Goal: Task Accomplishment & Management: Complete application form

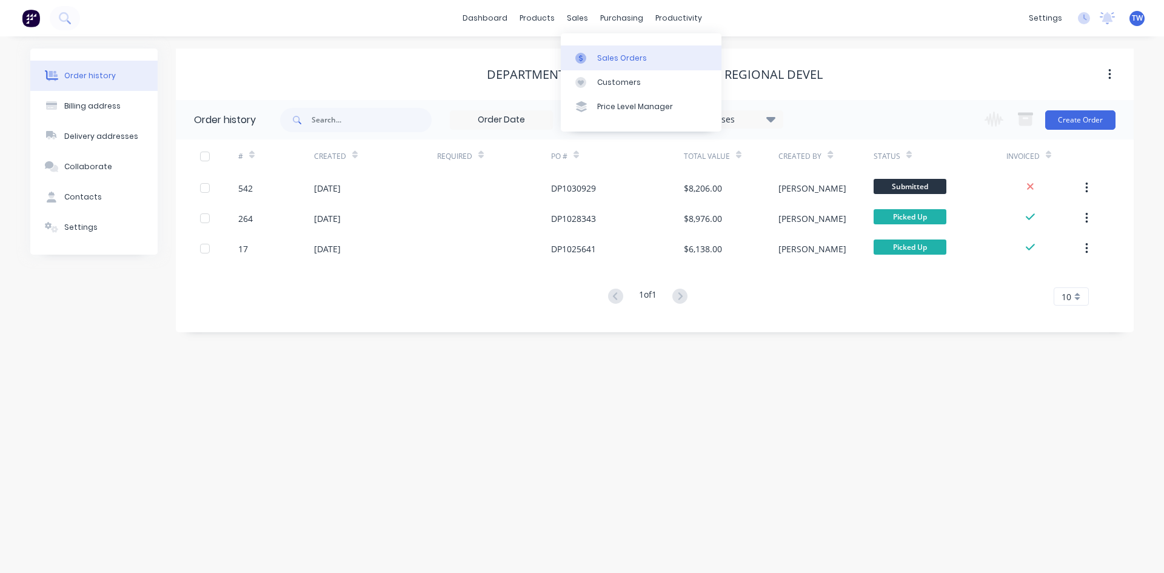
click at [607, 60] on div "Sales Orders" at bounding box center [622, 58] width 50 height 11
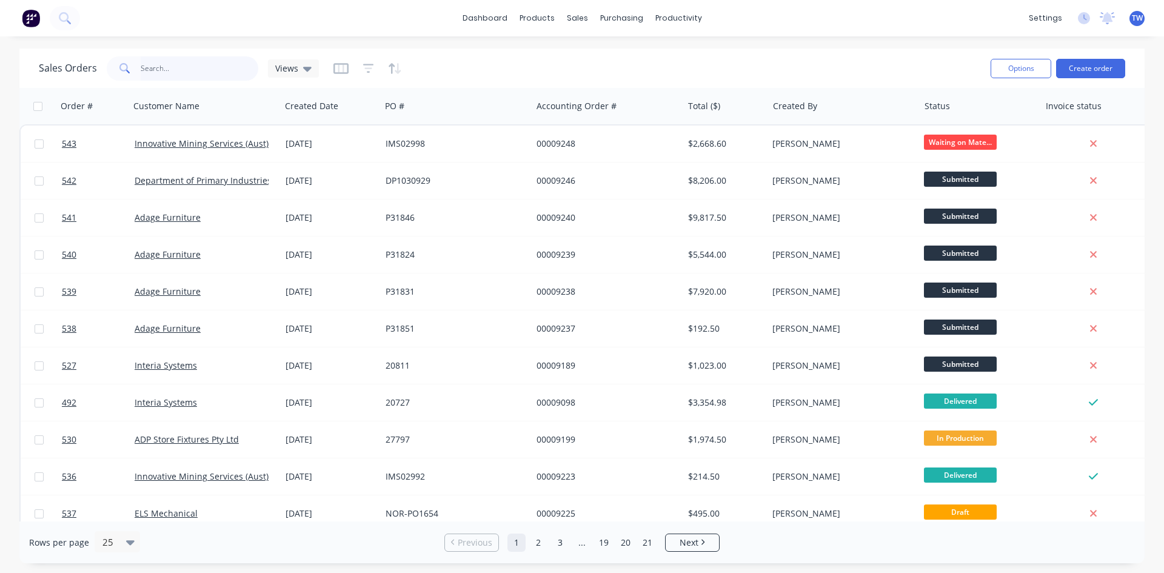
click at [201, 67] on input "text" at bounding box center [200, 68] width 118 height 24
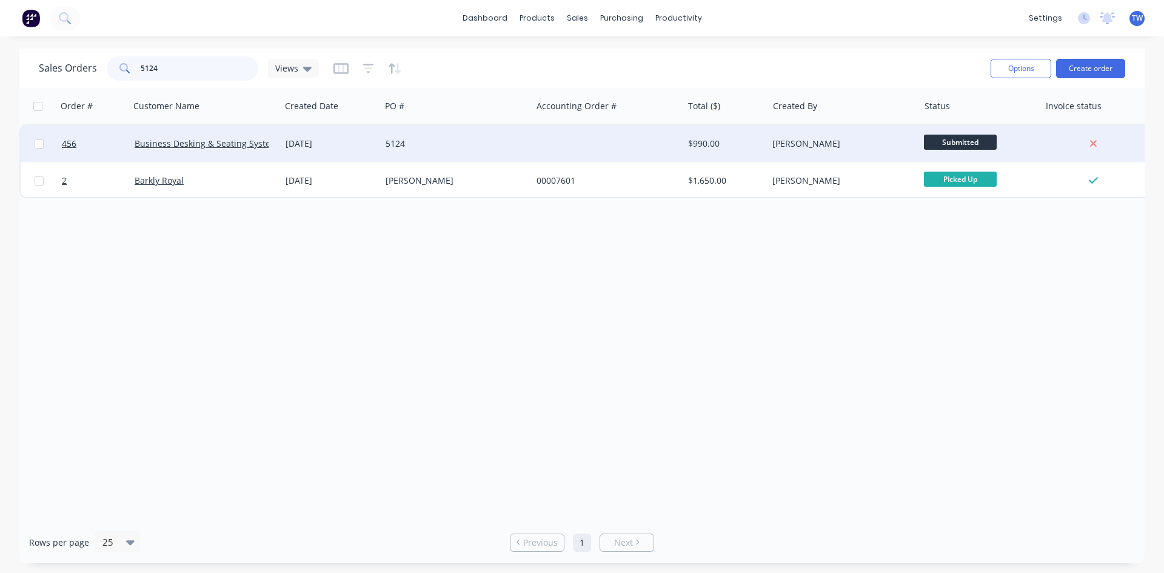
type input "5124"
click at [959, 144] on span "Submitted" at bounding box center [960, 142] width 73 height 15
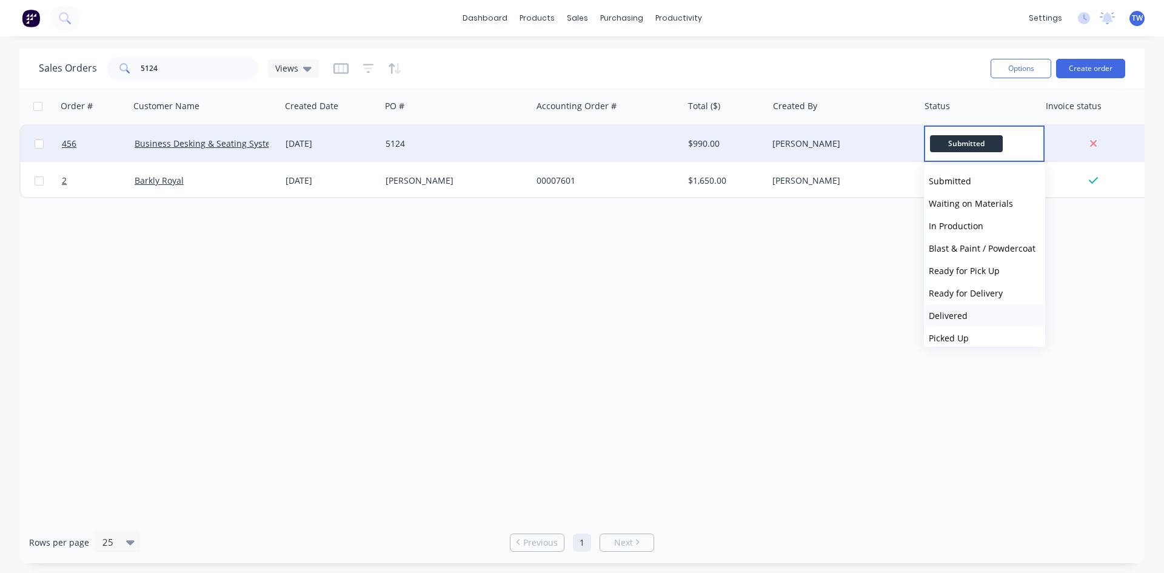
click at [953, 317] on span "Delivered" at bounding box center [947, 316] width 39 height 12
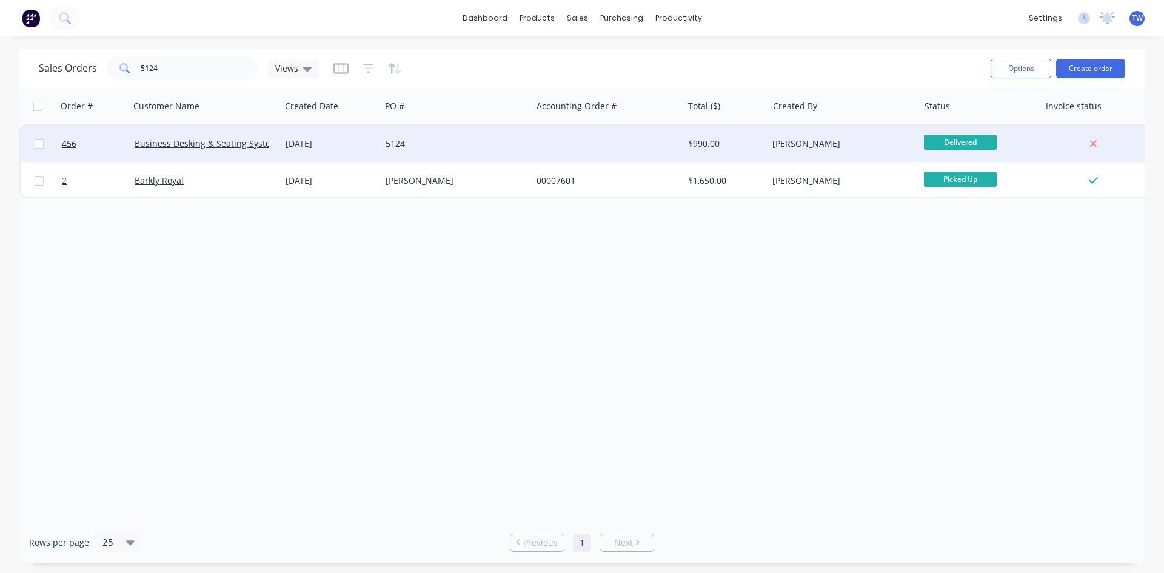
click at [795, 145] on div "[PERSON_NAME]" at bounding box center [839, 144] width 135 height 12
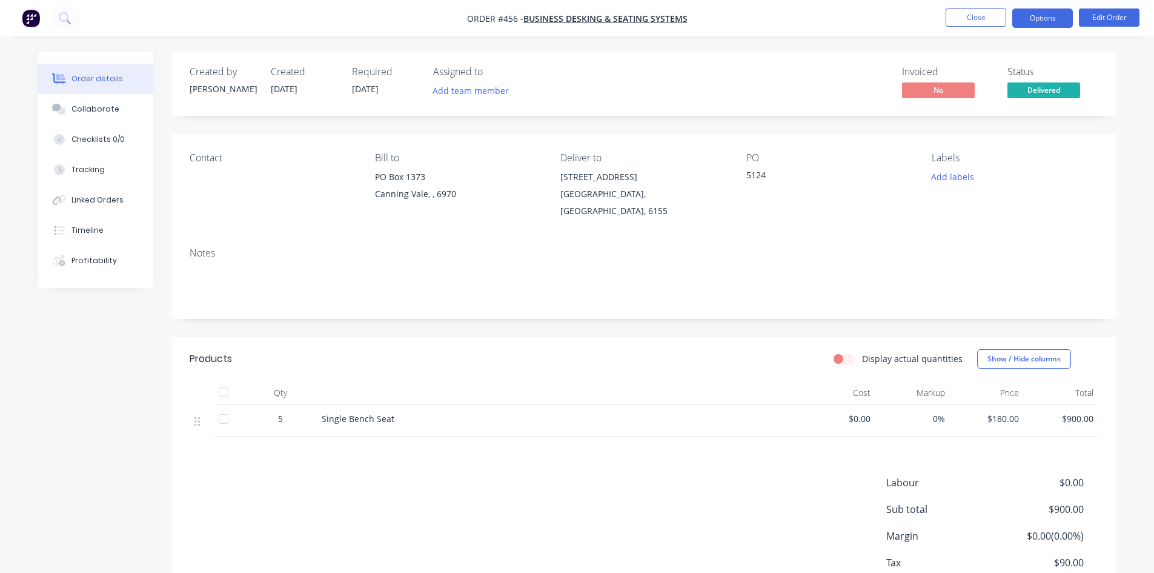
click at [1042, 16] on button "Options" at bounding box center [1043, 17] width 61 height 19
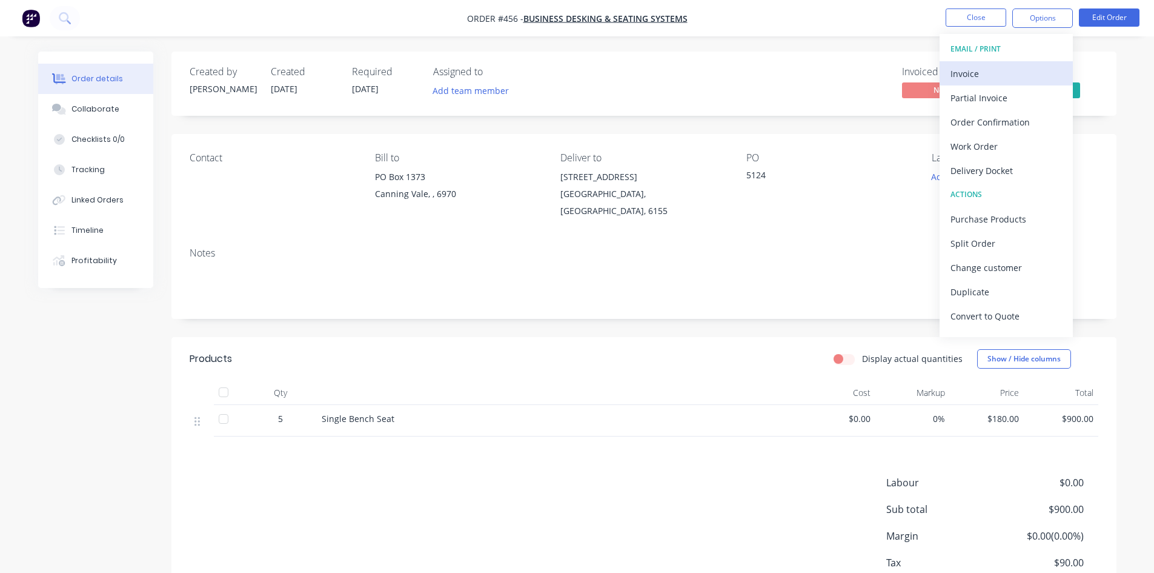
click at [1013, 73] on div "Invoice" at bounding box center [1007, 74] width 112 height 18
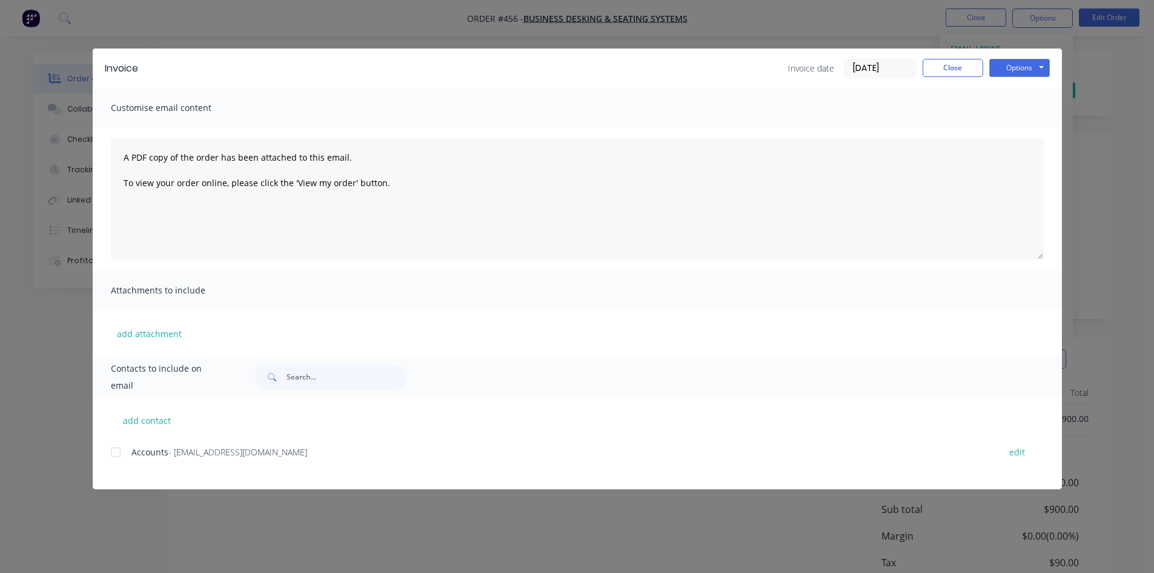
click at [112, 450] on div at bounding box center [116, 452] width 24 height 24
click at [1022, 70] on button "Options" at bounding box center [1020, 68] width 61 height 18
click at [1038, 132] on button "Email" at bounding box center [1029, 129] width 78 height 20
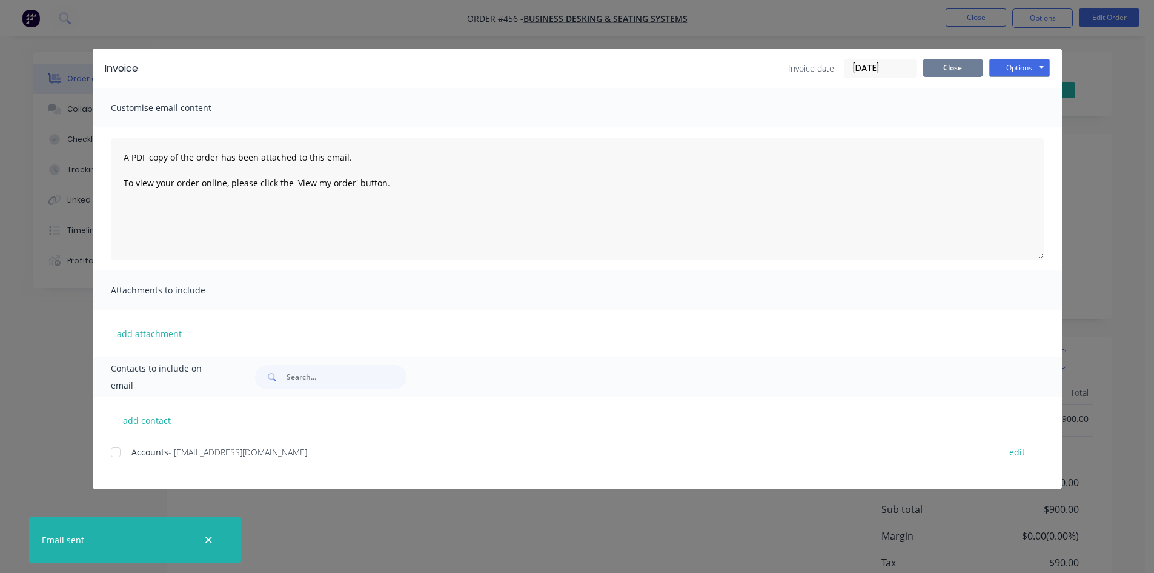
click at [974, 75] on button "Close" at bounding box center [953, 68] width 61 height 18
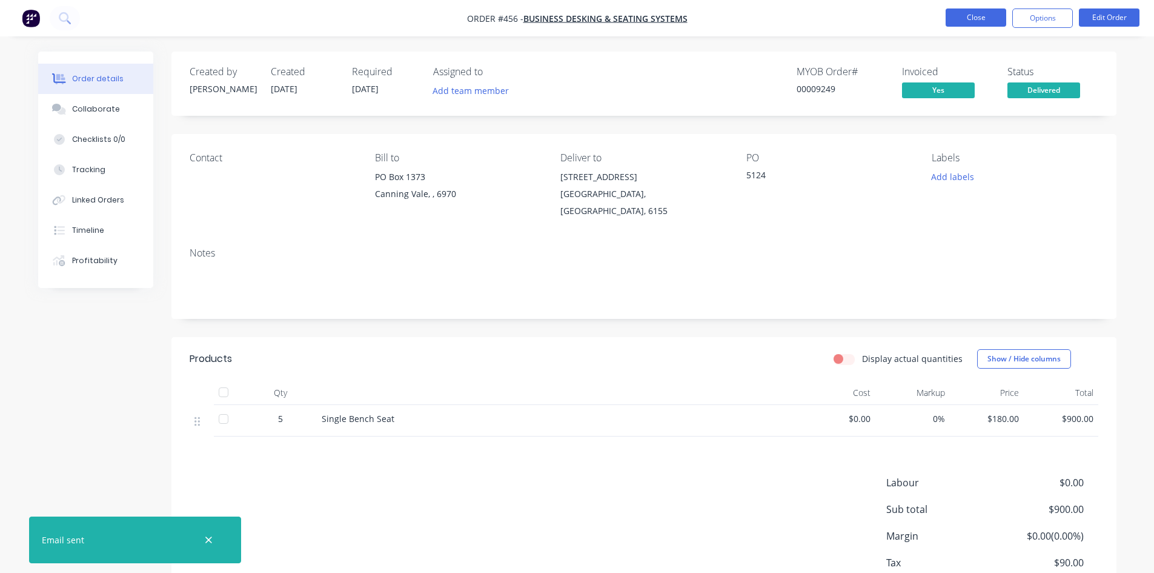
click at [955, 13] on button "Close" at bounding box center [976, 17] width 61 height 18
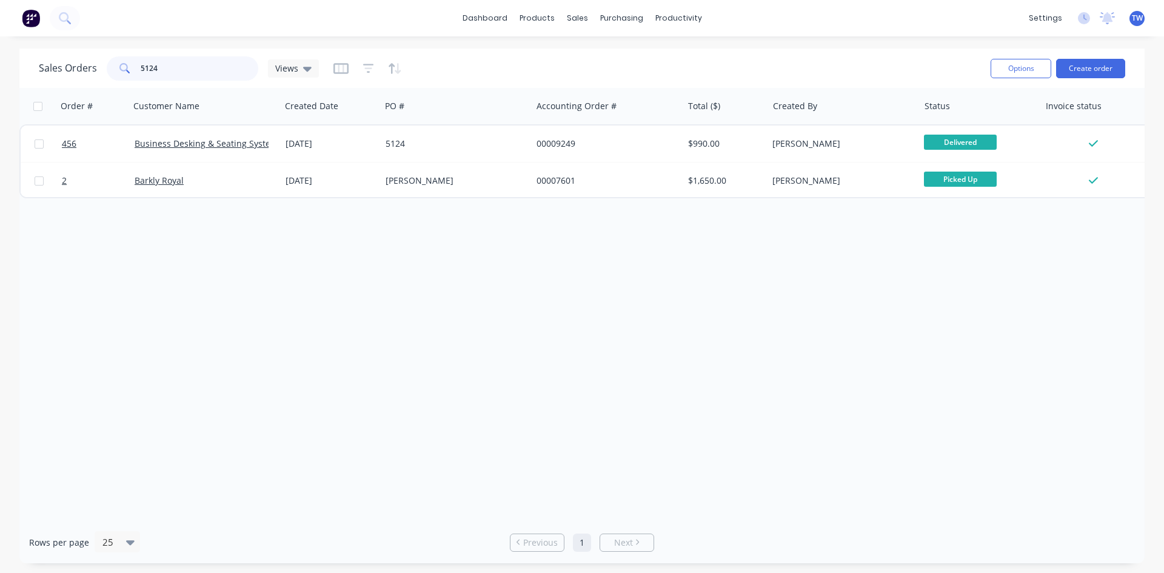
click at [192, 71] on input "5124" at bounding box center [200, 68] width 118 height 24
type input "5"
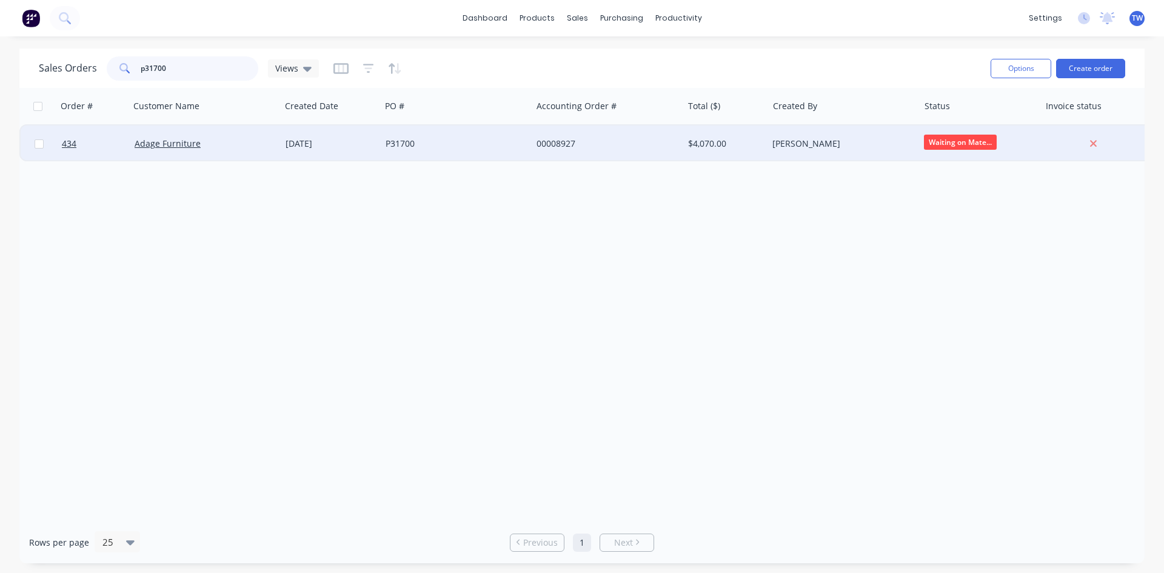
type input "p31700"
click at [942, 141] on span "Waiting on Mate..." at bounding box center [960, 142] width 73 height 15
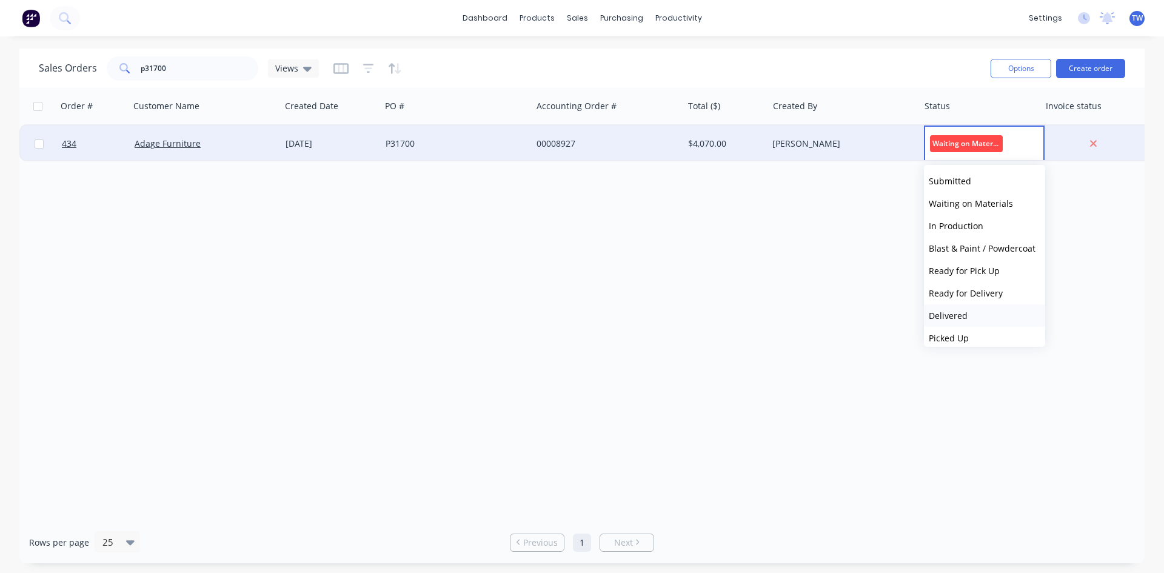
click at [963, 310] on span "Delivered" at bounding box center [947, 316] width 39 height 12
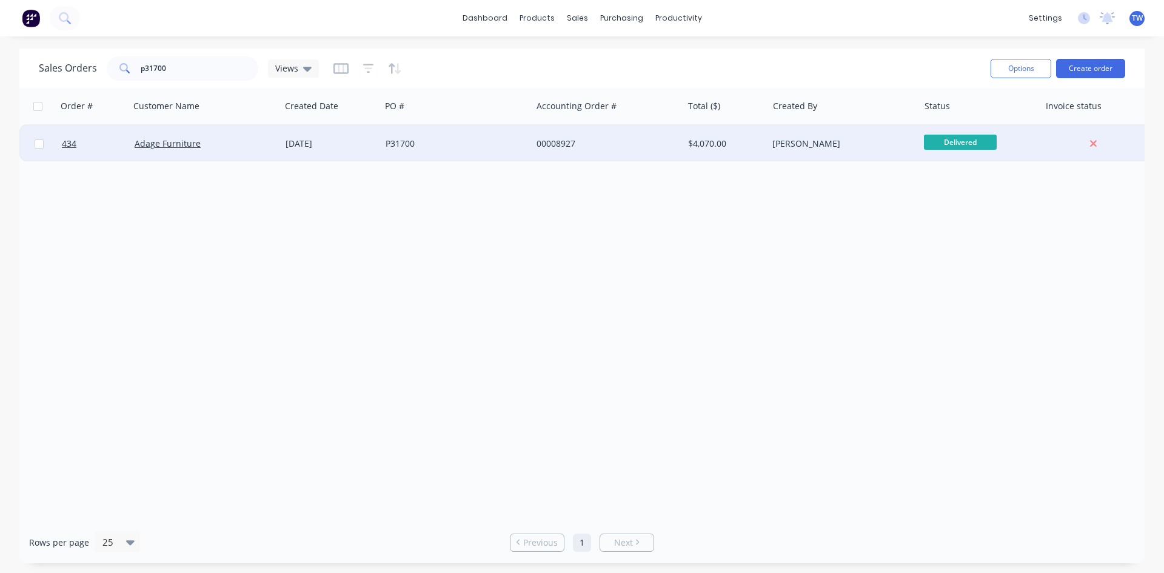
click at [1012, 144] on div "Delivered" at bounding box center [976, 144] width 105 height 18
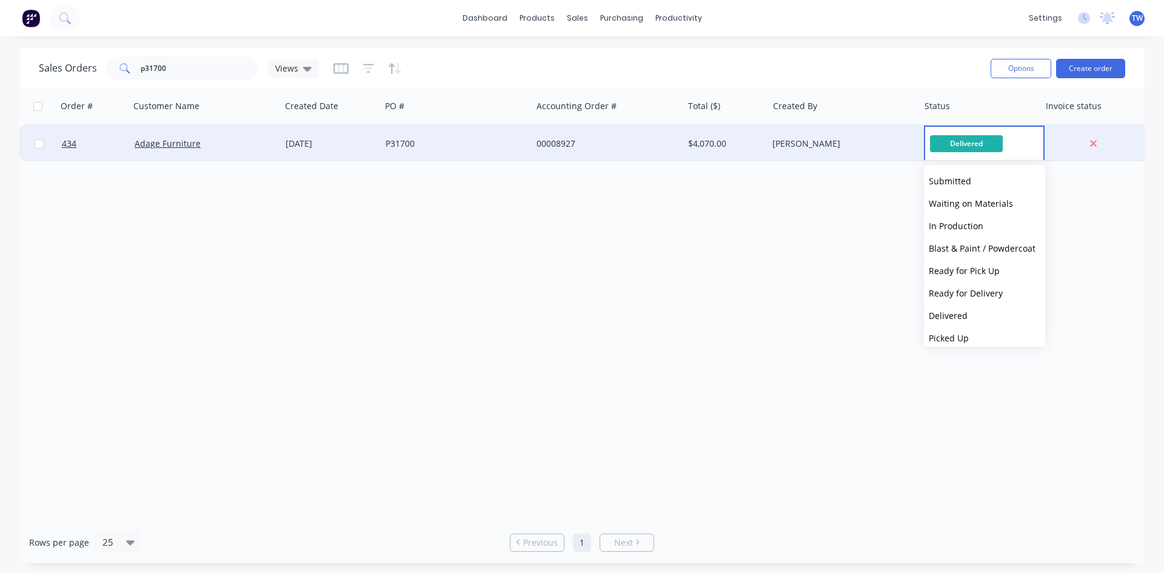
click at [881, 148] on div "[PERSON_NAME]" at bounding box center [839, 144] width 135 height 12
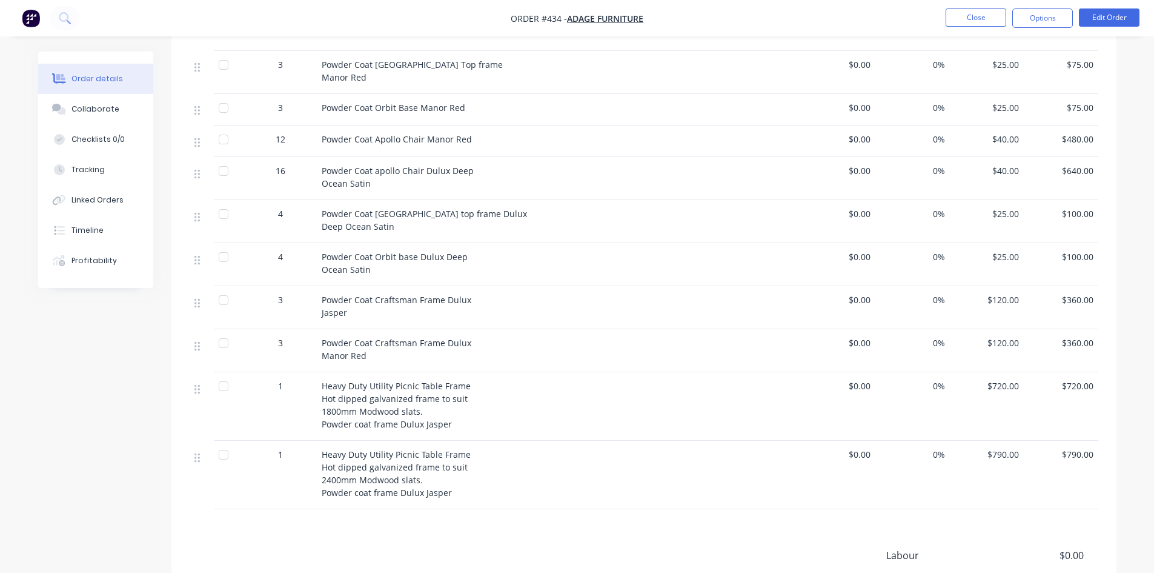
scroll to position [242, 0]
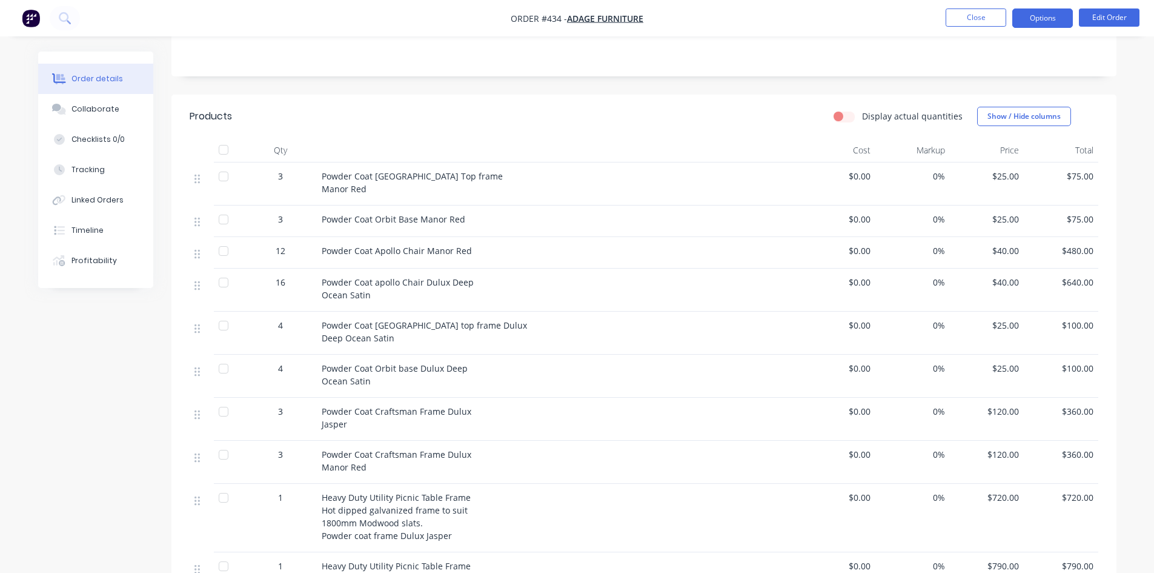
click at [1045, 26] on button "Options" at bounding box center [1043, 17] width 61 height 19
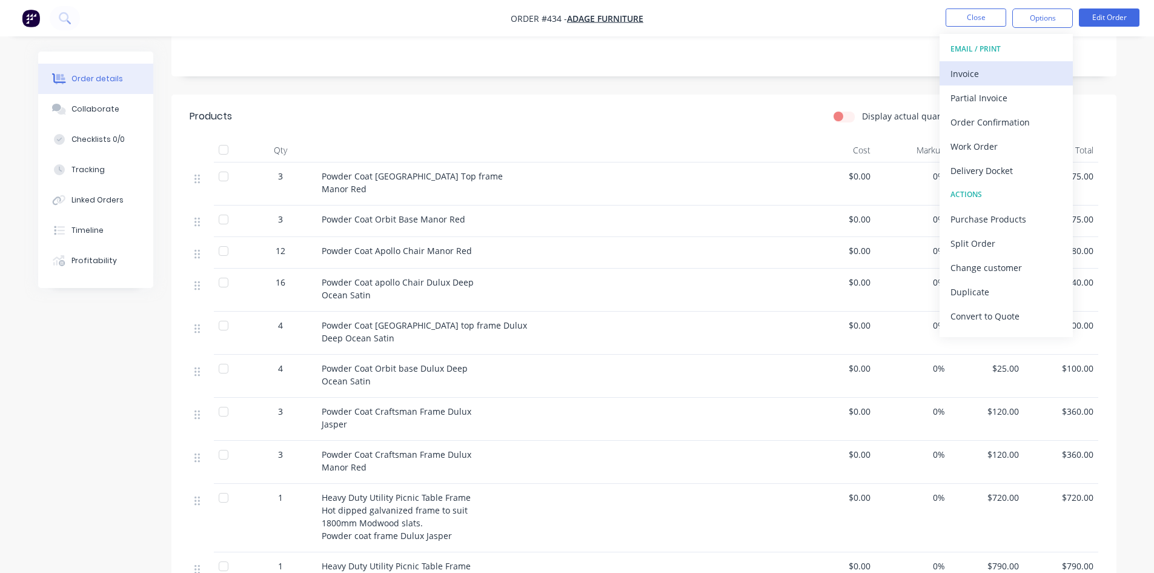
click at [978, 68] on div "Invoice" at bounding box center [1007, 74] width 112 height 18
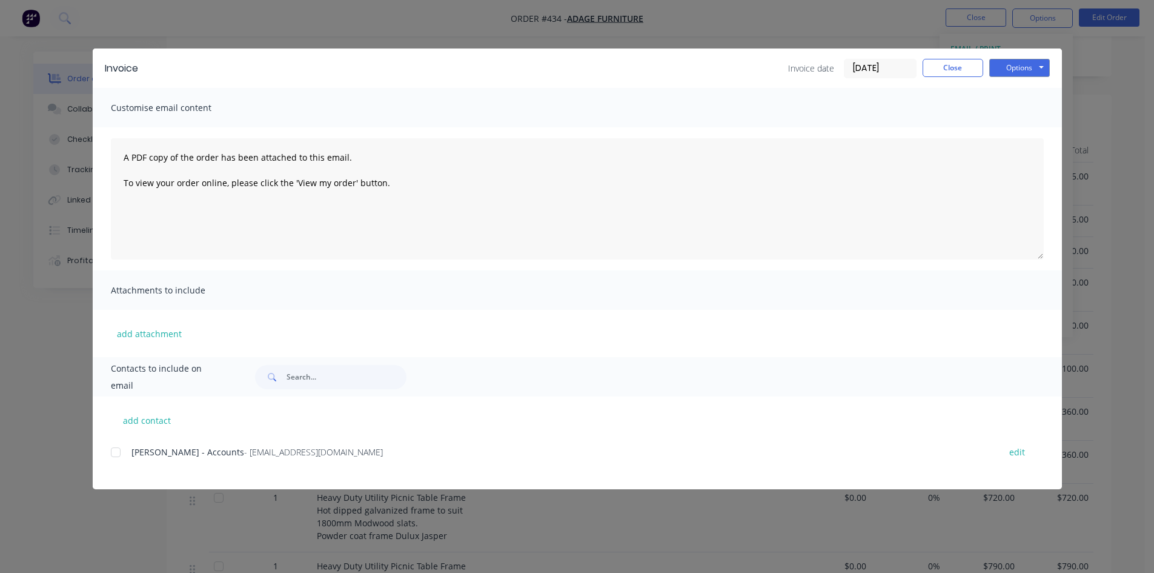
click at [116, 449] on div at bounding box center [116, 452] width 24 height 24
click at [1005, 65] on button "Options" at bounding box center [1020, 68] width 61 height 18
click at [1029, 125] on button "Email" at bounding box center [1029, 129] width 78 height 20
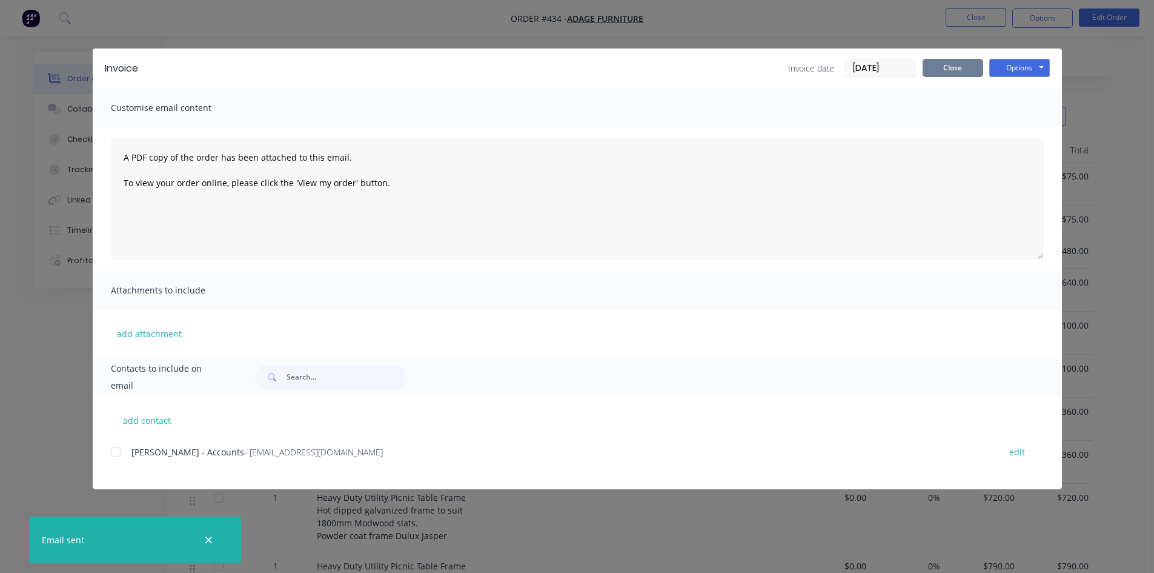
click at [955, 63] on button "Close" at bounding box center [953, 68] width 61 height 18
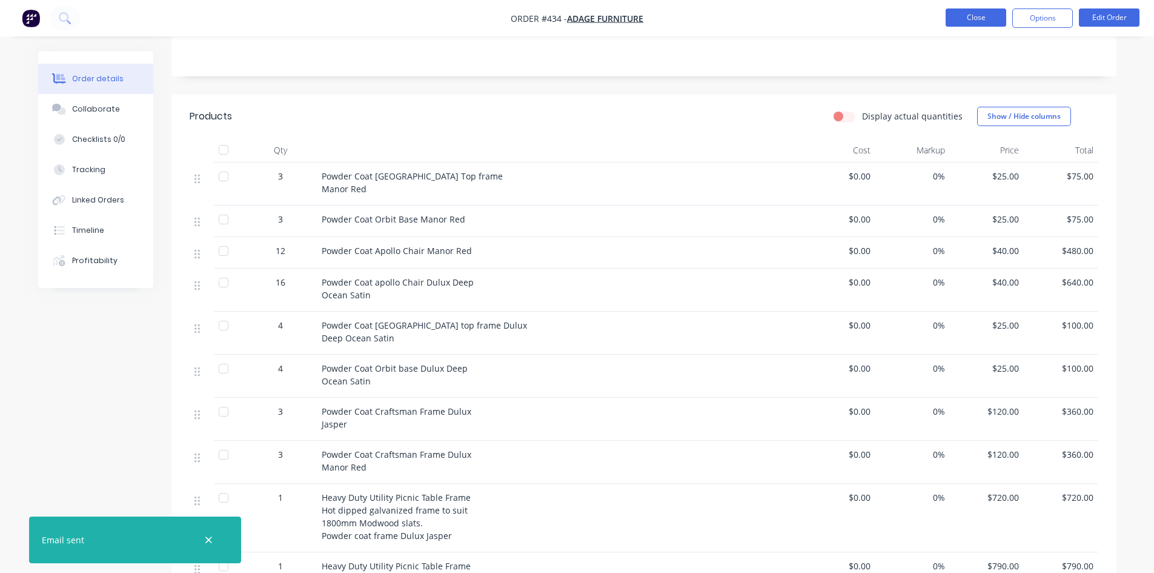
click at [970, 22] on button "Close" at bounding box center [976, 17] width 61 height 18
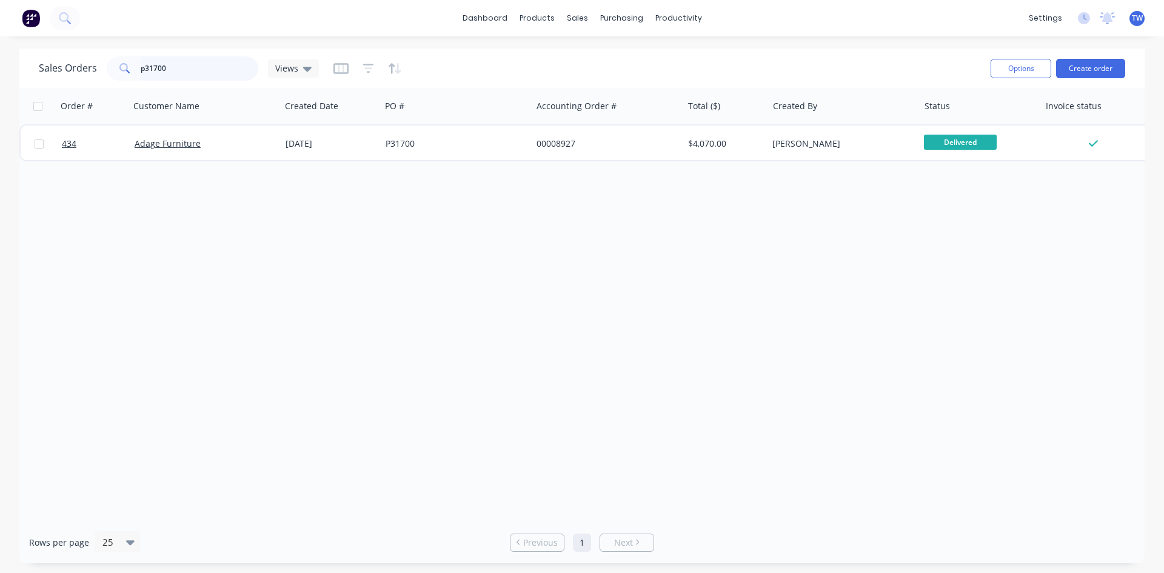
click at [237, 62] on input "p31700" at bounding box center [200, 68] width 118 height 24
type input "p"
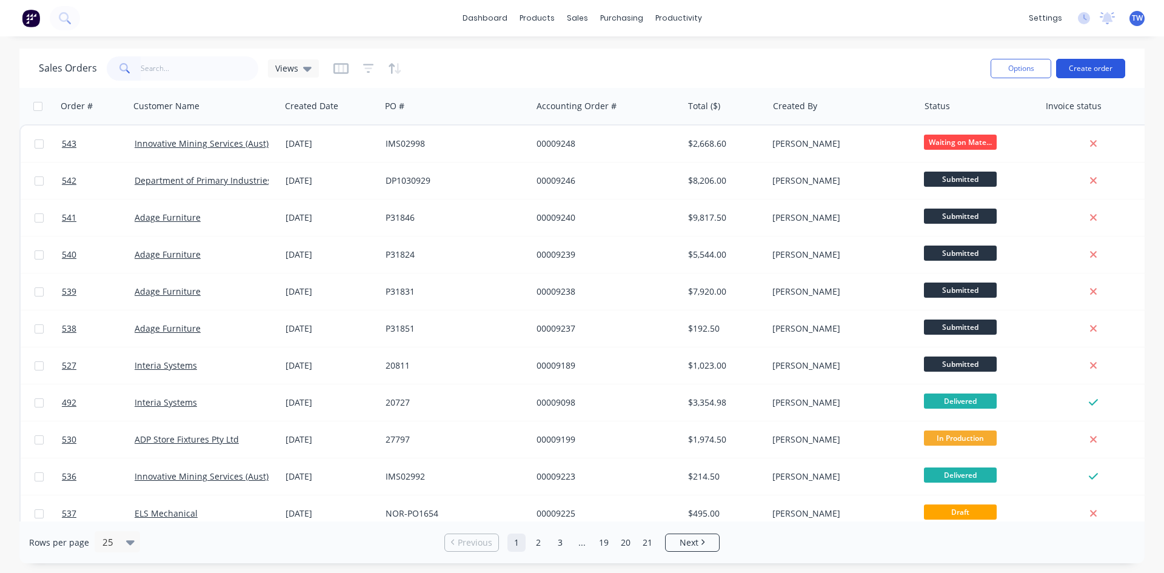
click at [1085, 68] on button "Create order" at bounding box center [1090, 68] width 69 height 19
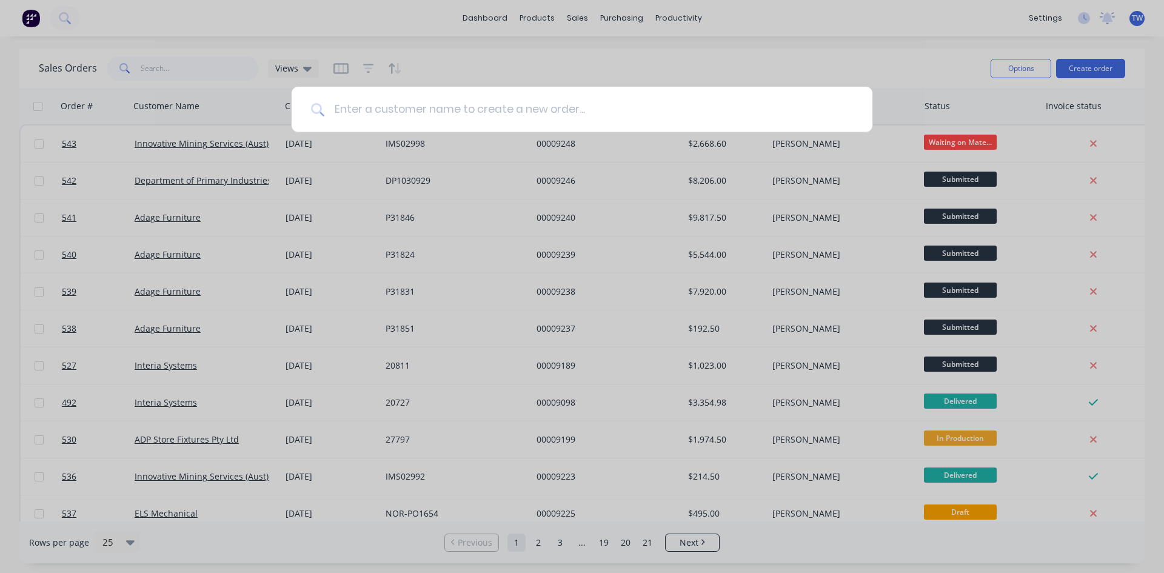
click at [648, 105] on input at bounding box center [588, 109] width 528 height 45
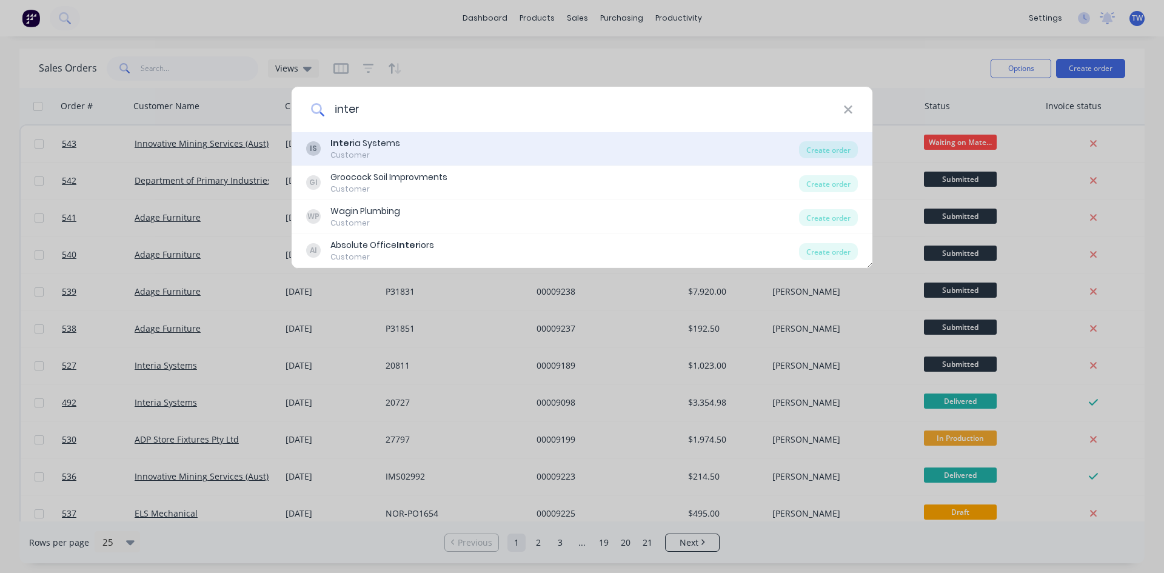
type input "inter"
click at [496, 154] on div "IS Inter ia Systems Customer" at bounding box center [552, 149] width 493 height 24
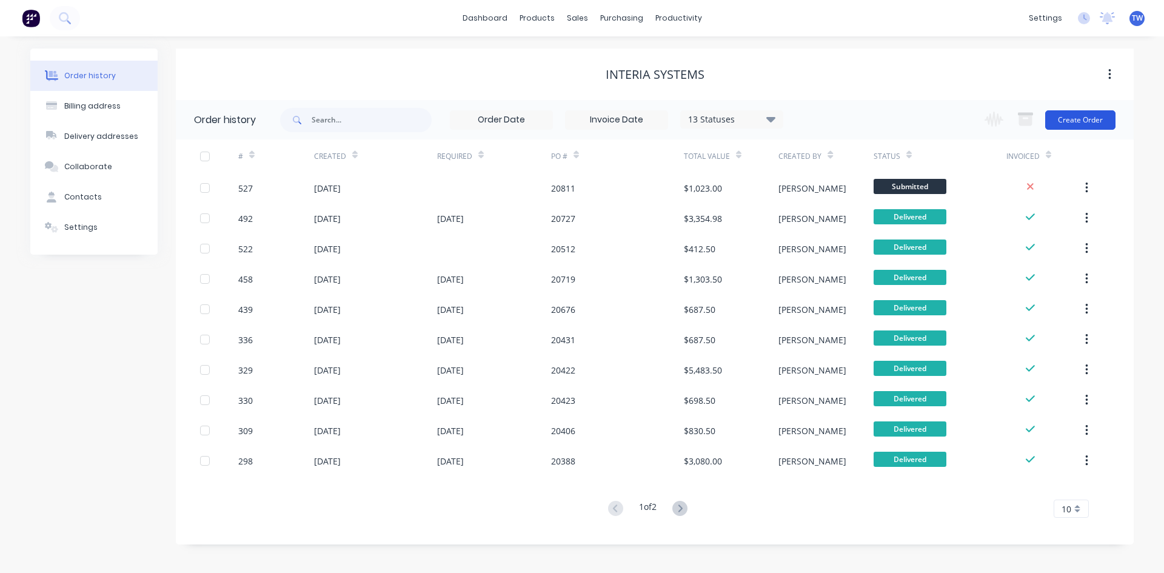
click at [1076, 119] on button "Create Order" at bounding box center [1080, 119] width 70 height 19
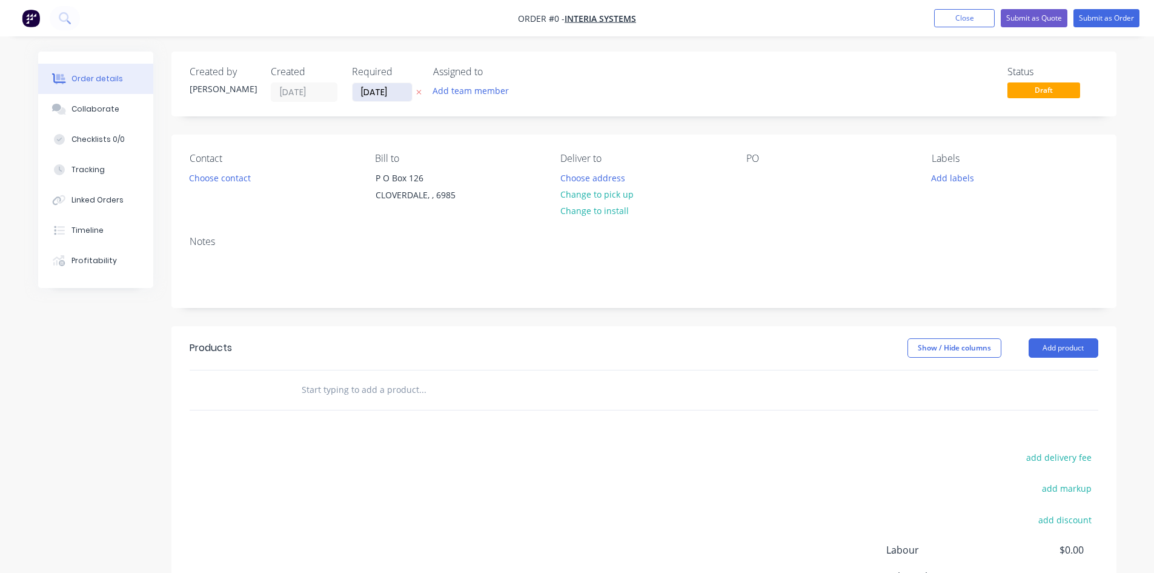
click at [381, 93] on input "[DATE]" at bounding box center [382, 92] width 59 height 18
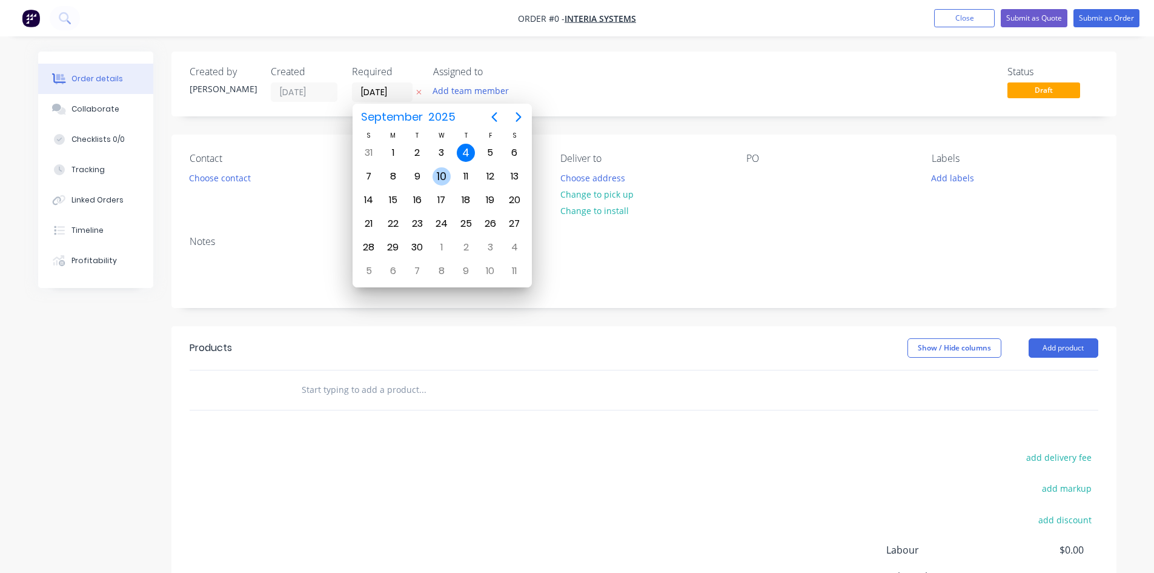
click at [441, 170] on div "10" at bounding box center [442, 176] width 18 height 18
type input "[DATE]"
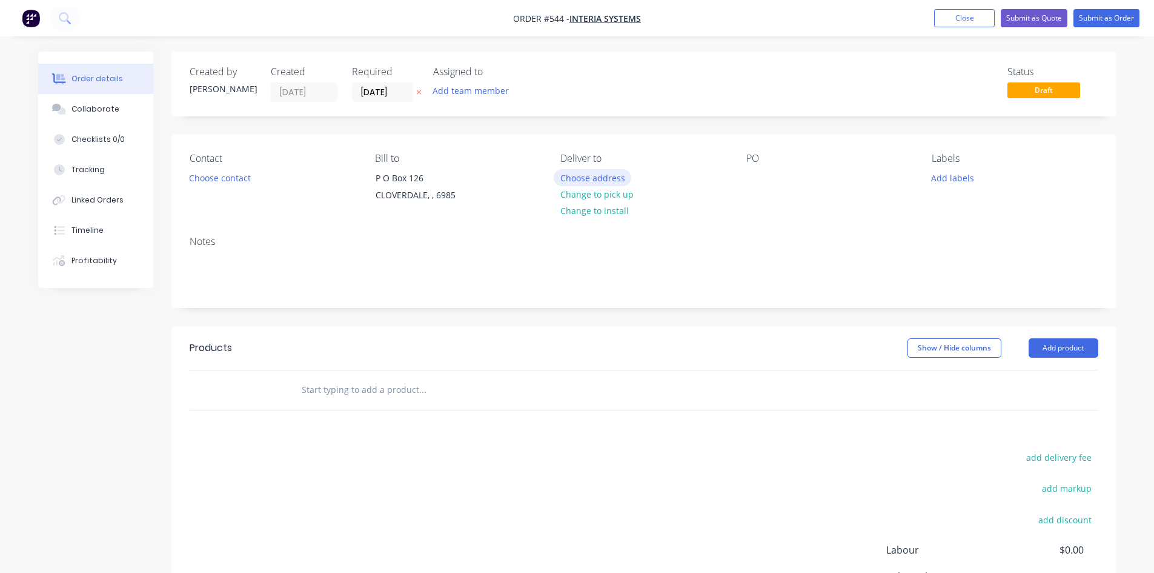
click at [600, 179] on button "Choose address" at bounding box center [593, 177] width 78 height 16
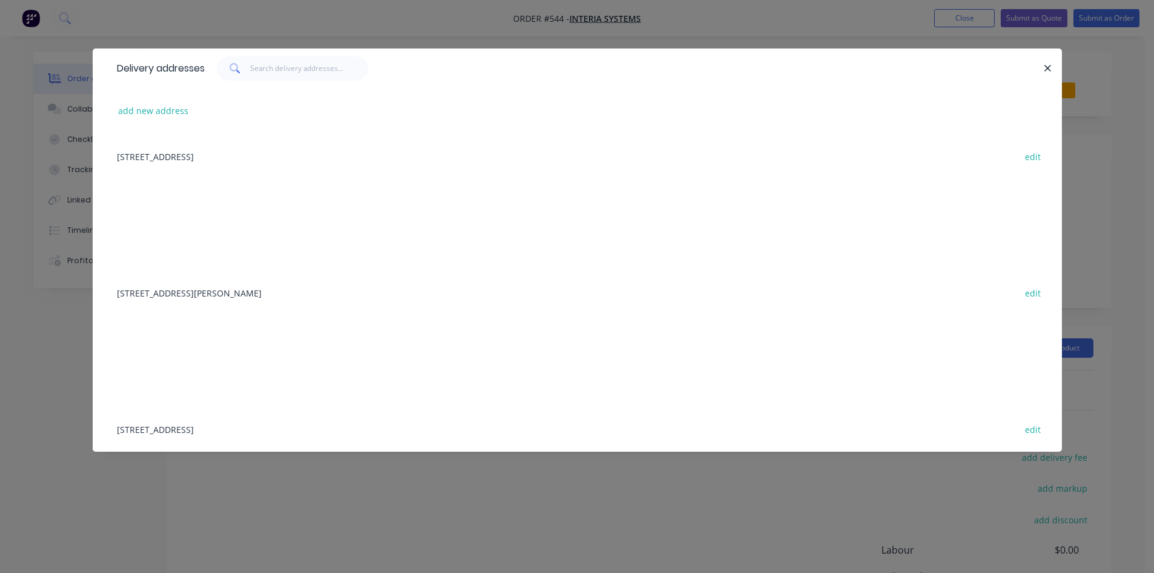
click at [261, 289] on div "[STREET_ADDRESS][PERSON_NAME] edit" at bounding box center [577, 292] width 933 height 45
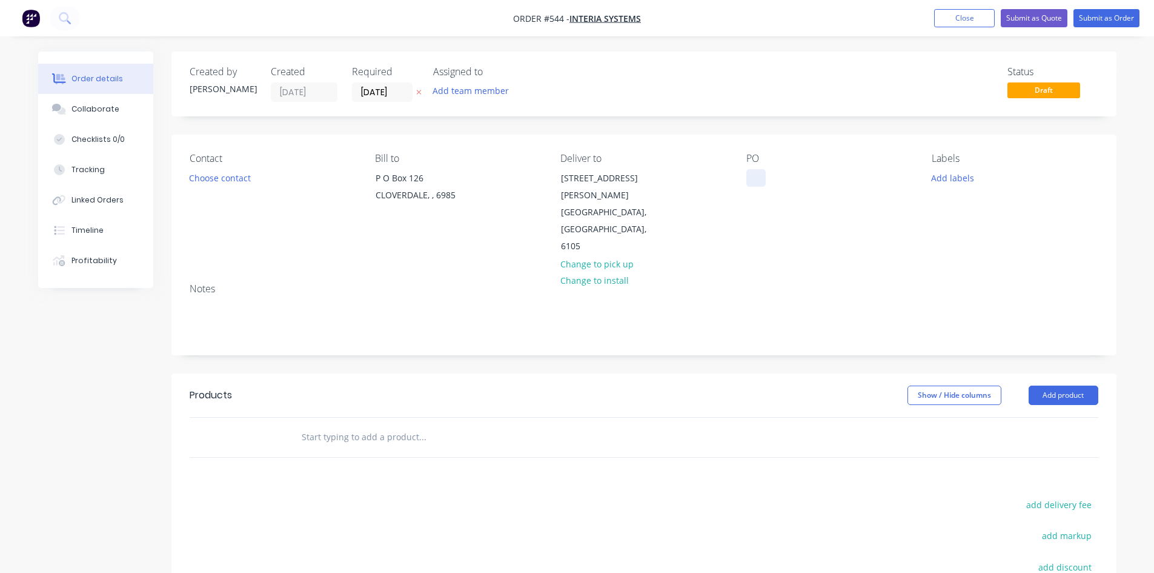
click at [750, 173] on div at bounding box center [756, 178] width 19 height 18
click at [1048, 385] on button "Add product" at bounding box center [1064, 394] width 70 height 19
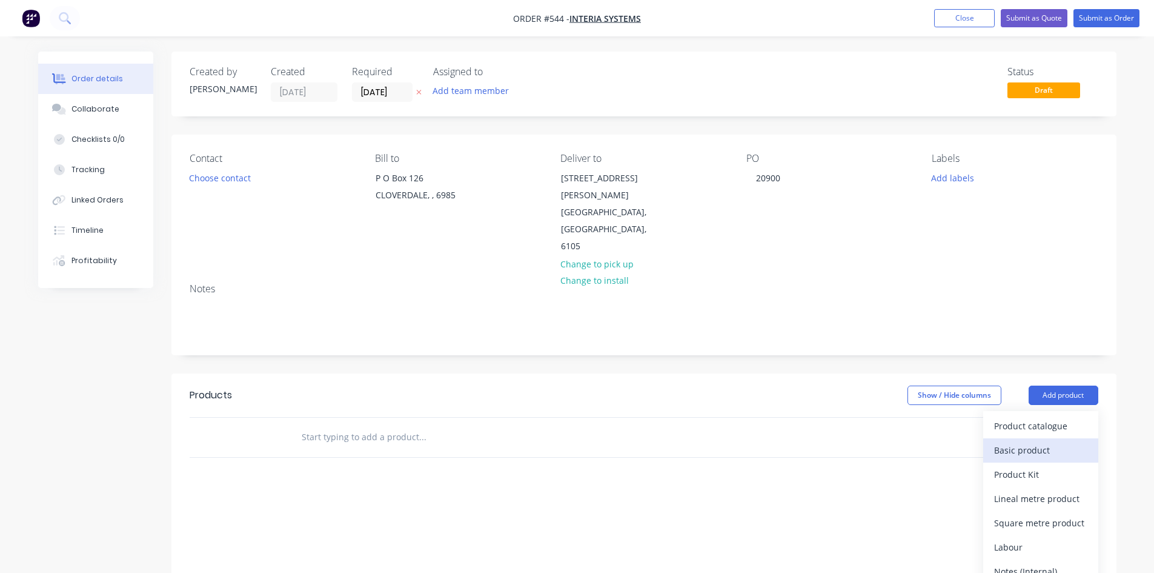
click at [1034, 441] on div "Basic product" at bounding box center [1040, 450] width 93 height 18
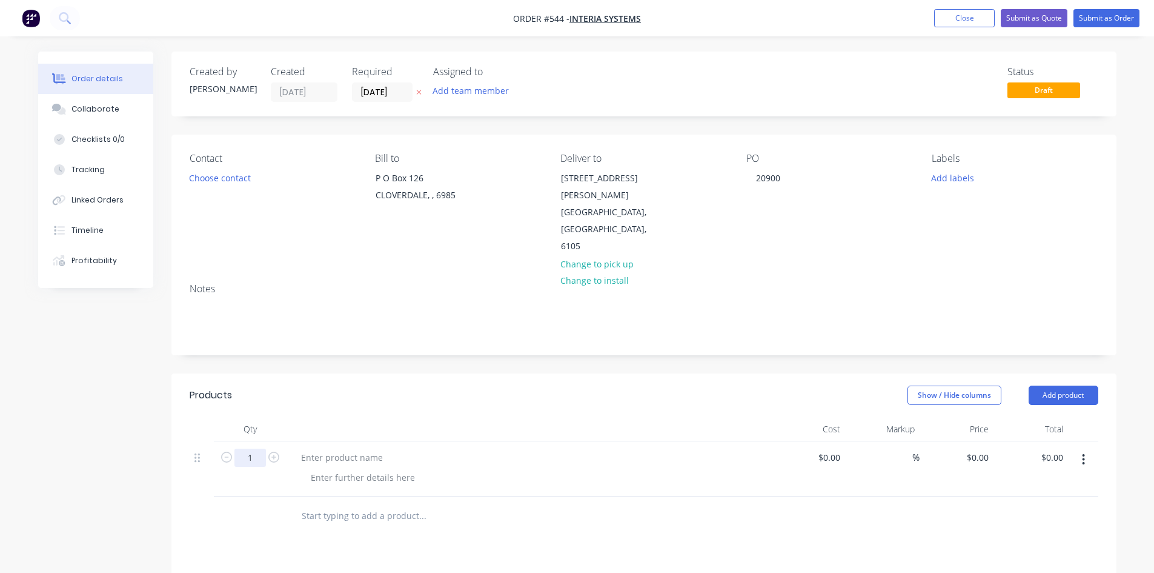
click at [252, 448] on input "1" at bounding box center [251, 457] width 32 height 18
type input "3"
click at [361, 448] on div at bounding box center [342, 457] width 101 height 18
click at [344, 448] on div at bounding box center [342, 457] width 101 height 18
paste div
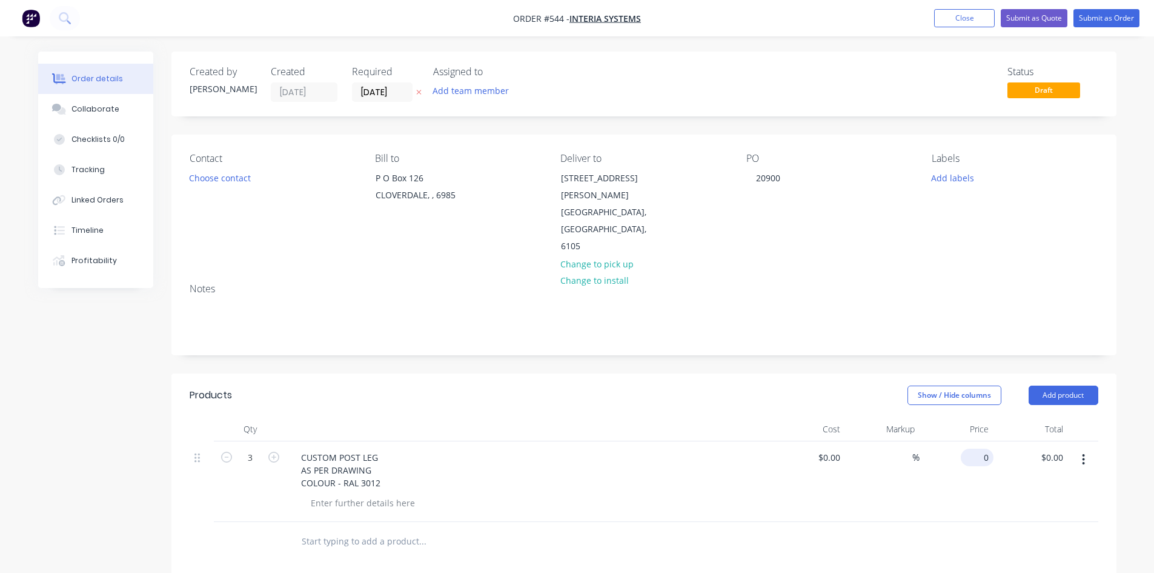
click at [990, 448] on input "0" at bounding box center [980, 457] width 28 height 18
click at [408, 448] on div "CUSTOM POST LEG AS PER DRAWING COLOUR - RAL 3012" at bounding box center [529, 469] width 475 height 43
click at [390, 448] on div "CUSTOM POST LEG AS PER DRAWING COLOUR - RAL 3012" at bounding box center [529, 469] width 475 height 43
click at [384, 448] on div "CUSTOM POST LEG AS PER DRAWING COLOUR - RAL 3012" at bounding box center [341, 469] width 99 height 43
click at [385, 448] on div "CUSTOM POST LEG AS PER DRAWING COLOUR - RAL 3012" at bounding box center [341, 469] width 99 height 43
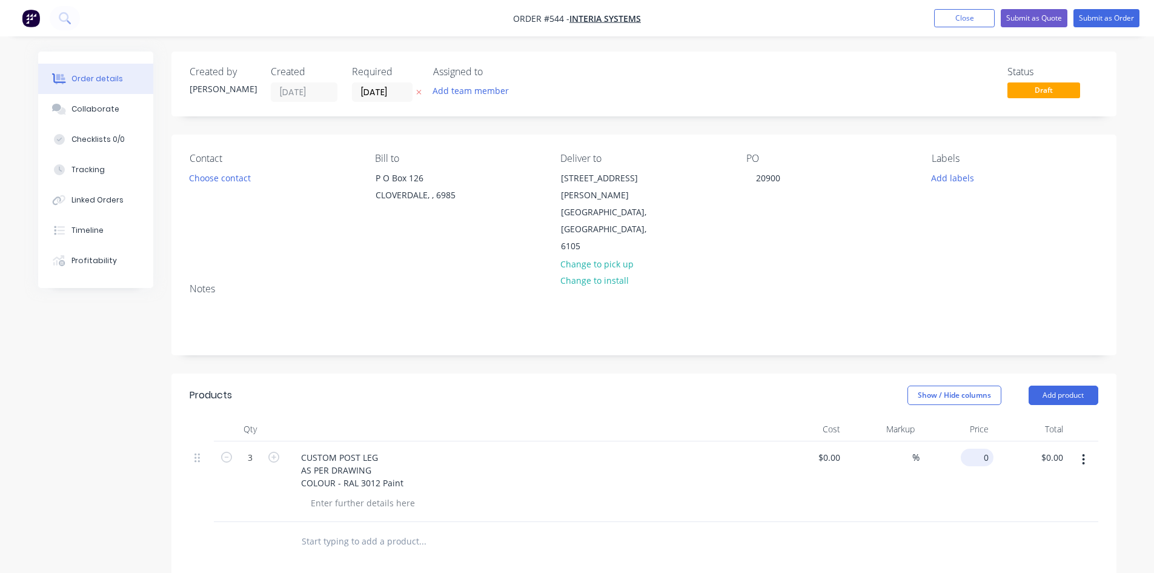
click at [975, 448] on div "0 $0.00" at bounding box center [977, 457] width 33 height 18
type input "$295.00"
type input "$885.00"
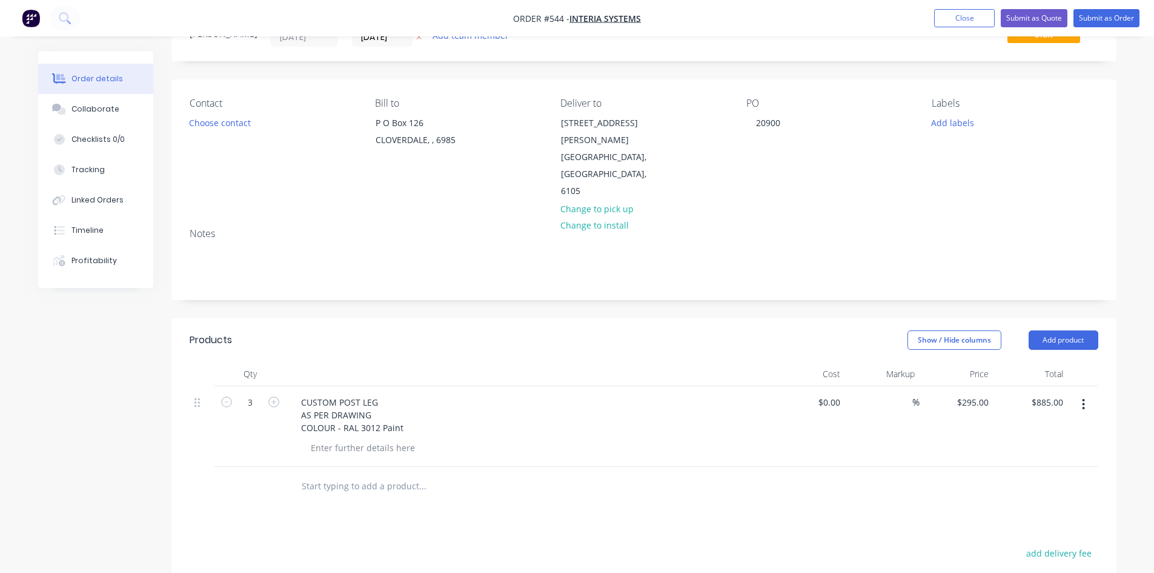
scroll to position [121, 0]
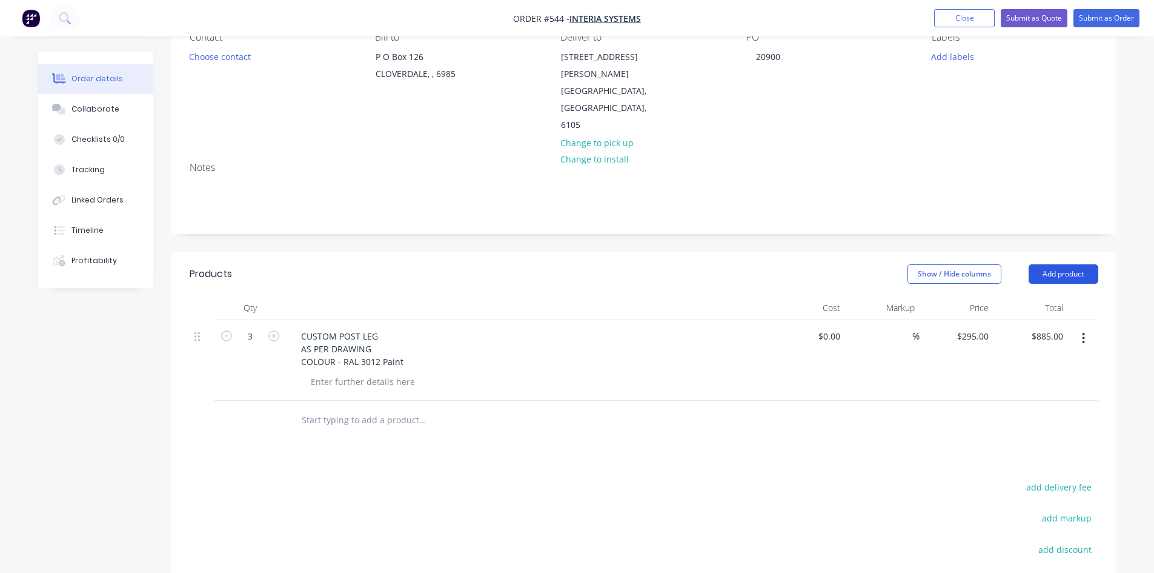
click at [1045, 264] on button "Add product" at bounding box center [1064, 273] width 70 height 19
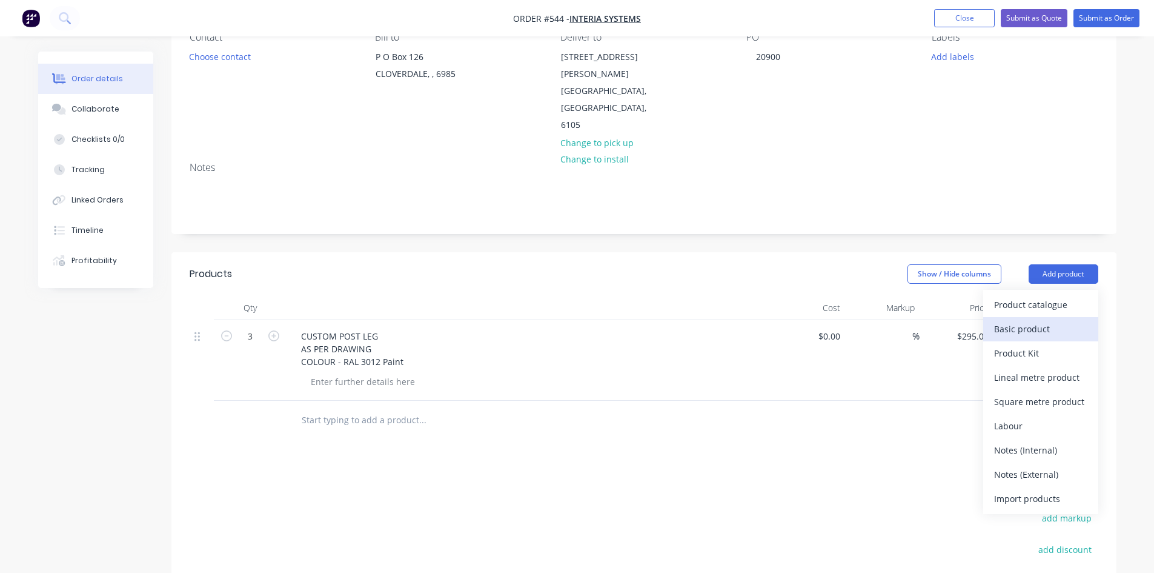
click at [1031, 320] on div "Basic product" at bounding box center [1040, 329] width 93 height 18
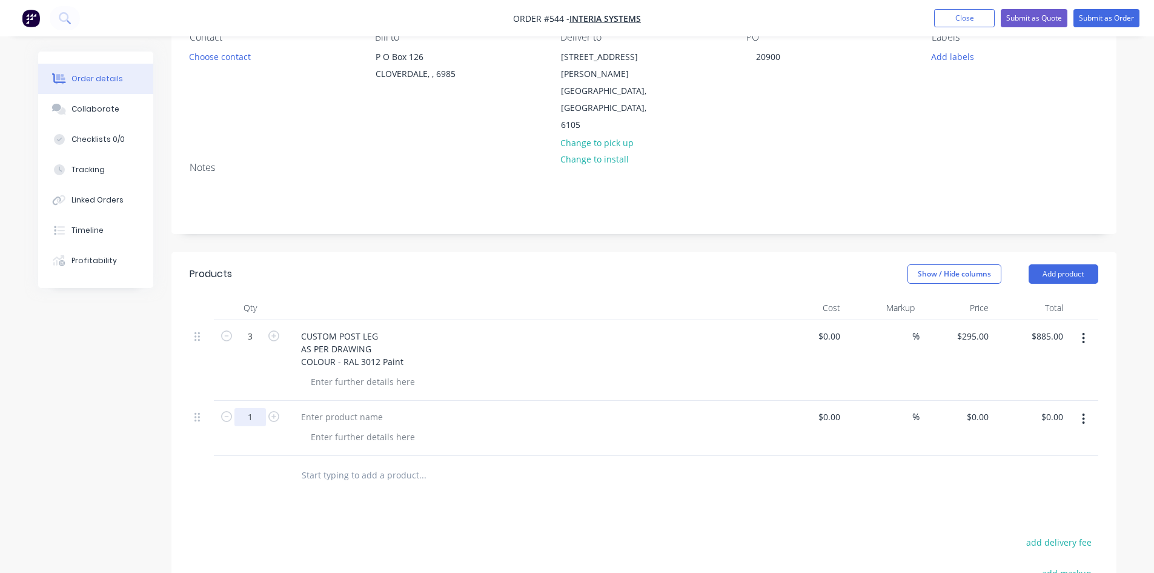
click at [249, 408] on input "1" at bounding box center [251, 417] width 32 height 18
type input "2"
click at [350, 408] on div at bounding box center [342, 417] width 101 height 18
click at [344, 408] on div at bounding box center [342, 417] width 101 height 18
paste div
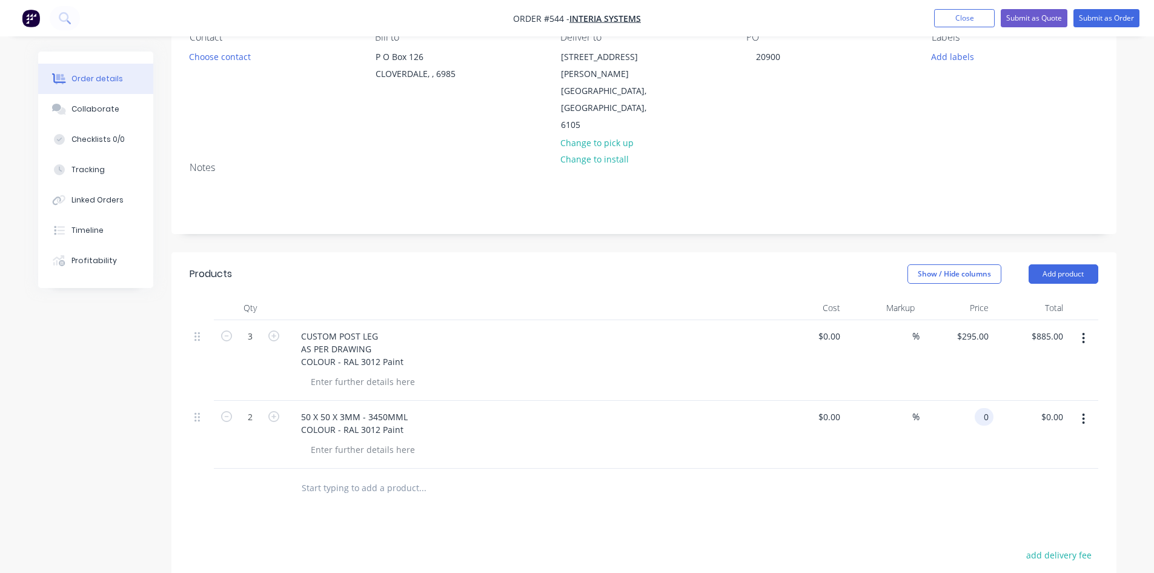
click at [979, 408] on div "0 0" at bounding box center [984, 417] width 19 height 18
click at [988, 408] on input "0" at bounding box center [980, 417] width 28 height 18
type input "$95.00"
type input "$190.00"
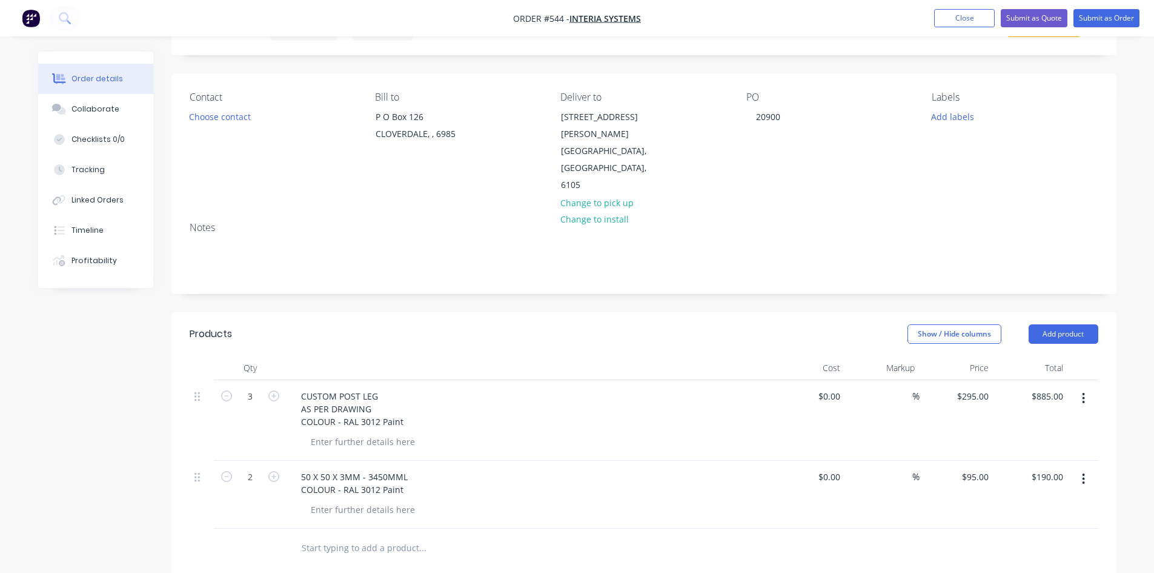
scroll to position [89, 0]
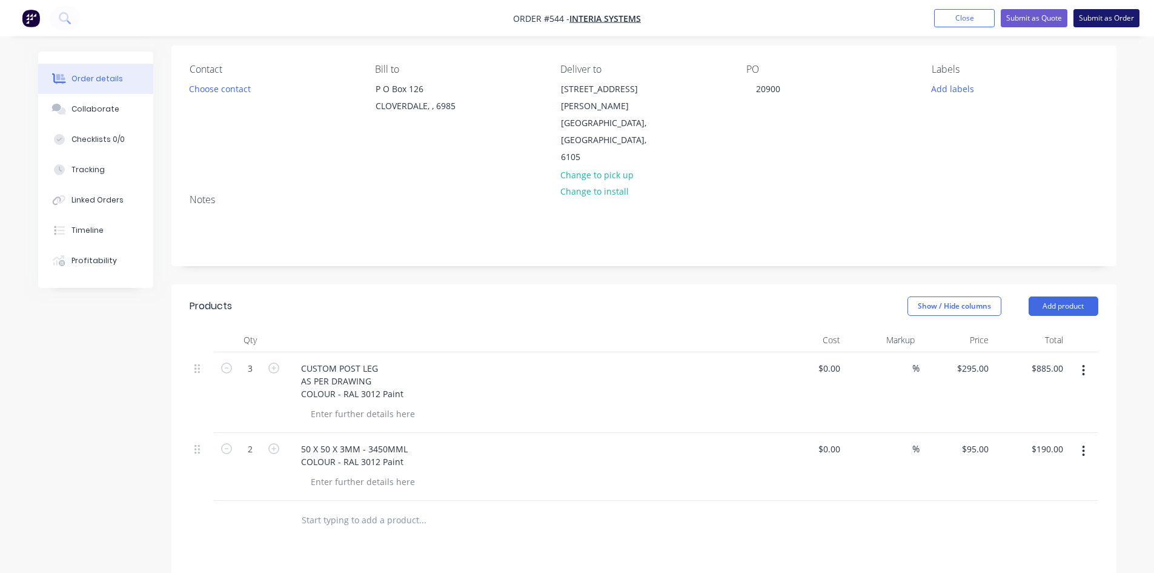
click at [1104, 16] on button "Submit as Order" at bounding box center [1107, 18] width 66 height 18
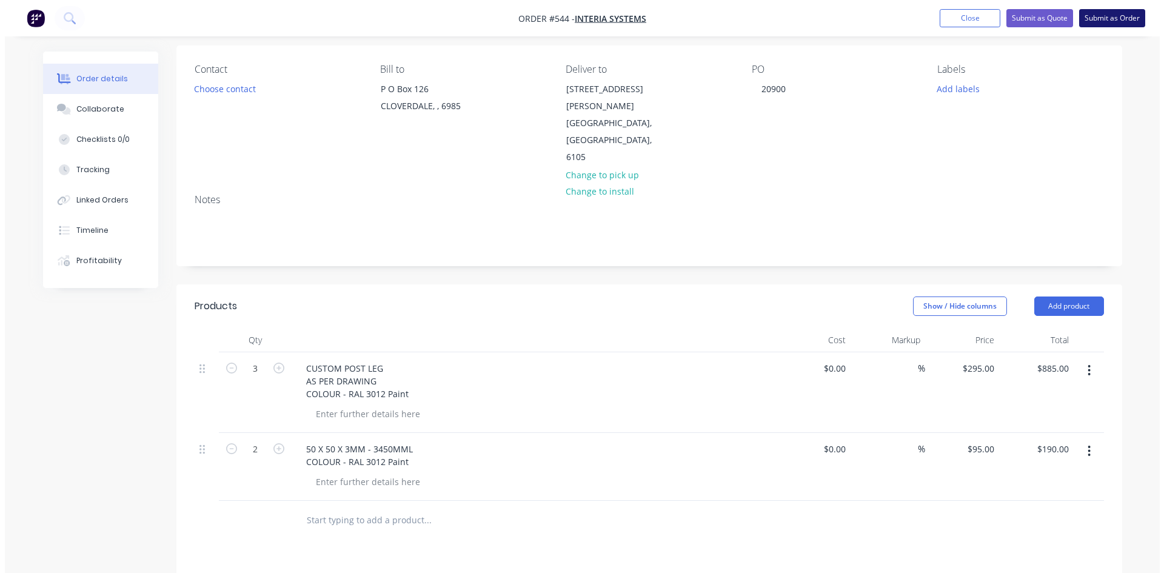
scroll to position [0, 0]
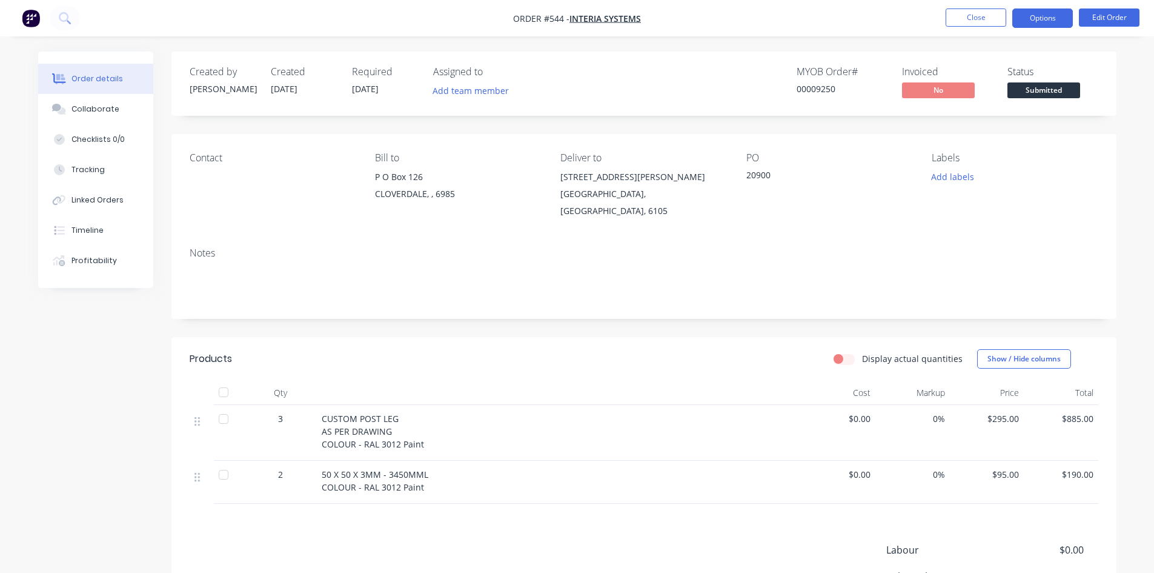
click at [1050, 21] on button "Options" at bounding box center [1043, 17] width 61 height 19
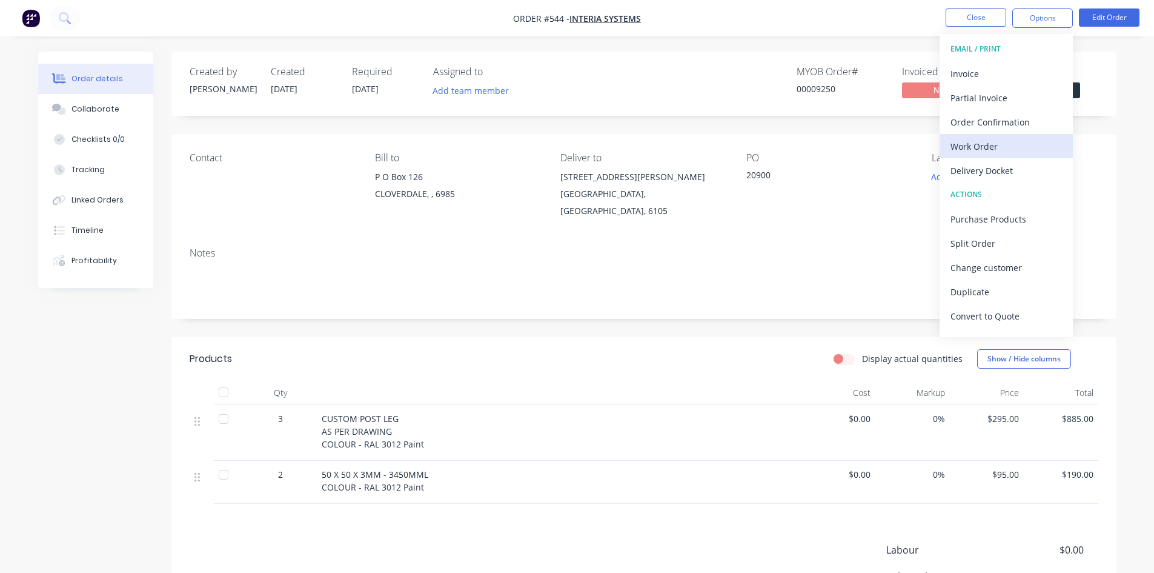
click at [993, 149] on div "Work Order" at bounding box center [1007, 147] width 112 height 18
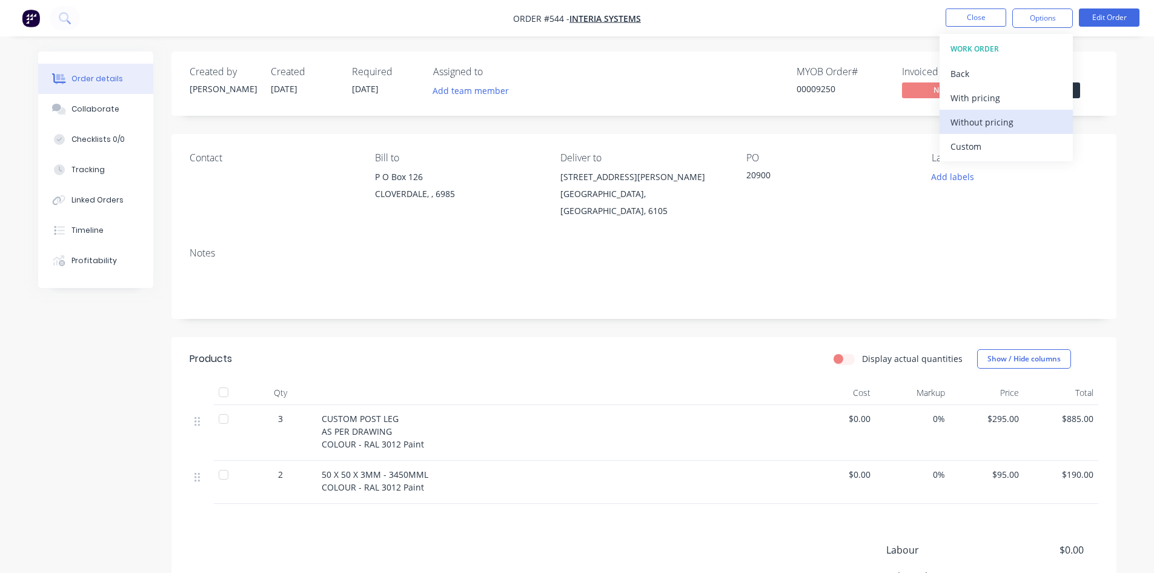
click at [993, 117] on div "Without pricing" at bounding box center [1007, 122] width 112 height 18
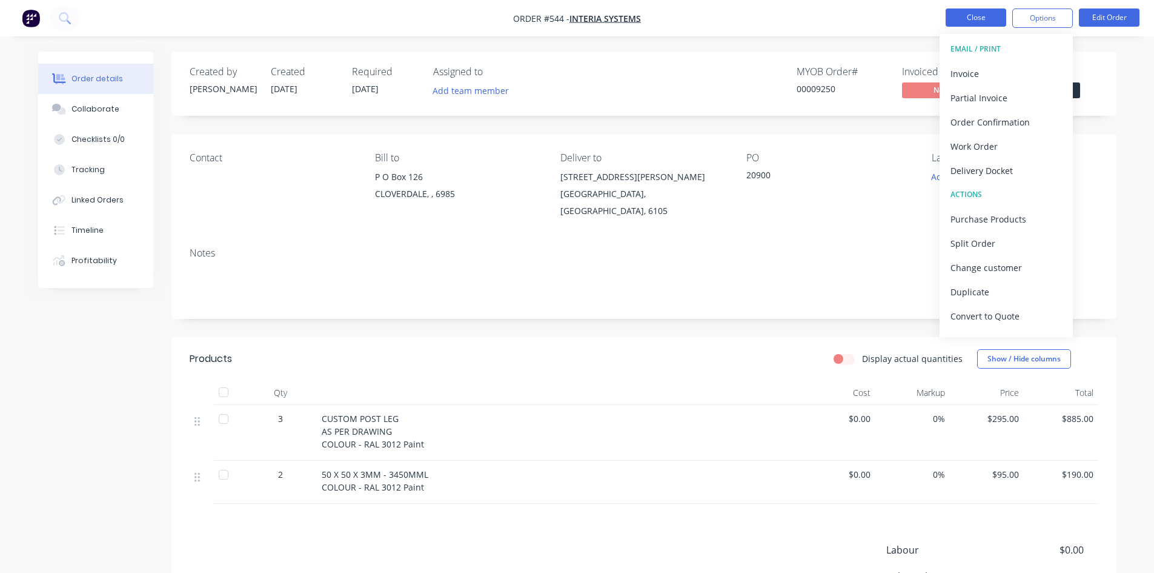
click at [969, 18] on button "Close" at bounding box center [976, 17] width 61 height 18
